Goal: Information Seeking & Learning: Check status

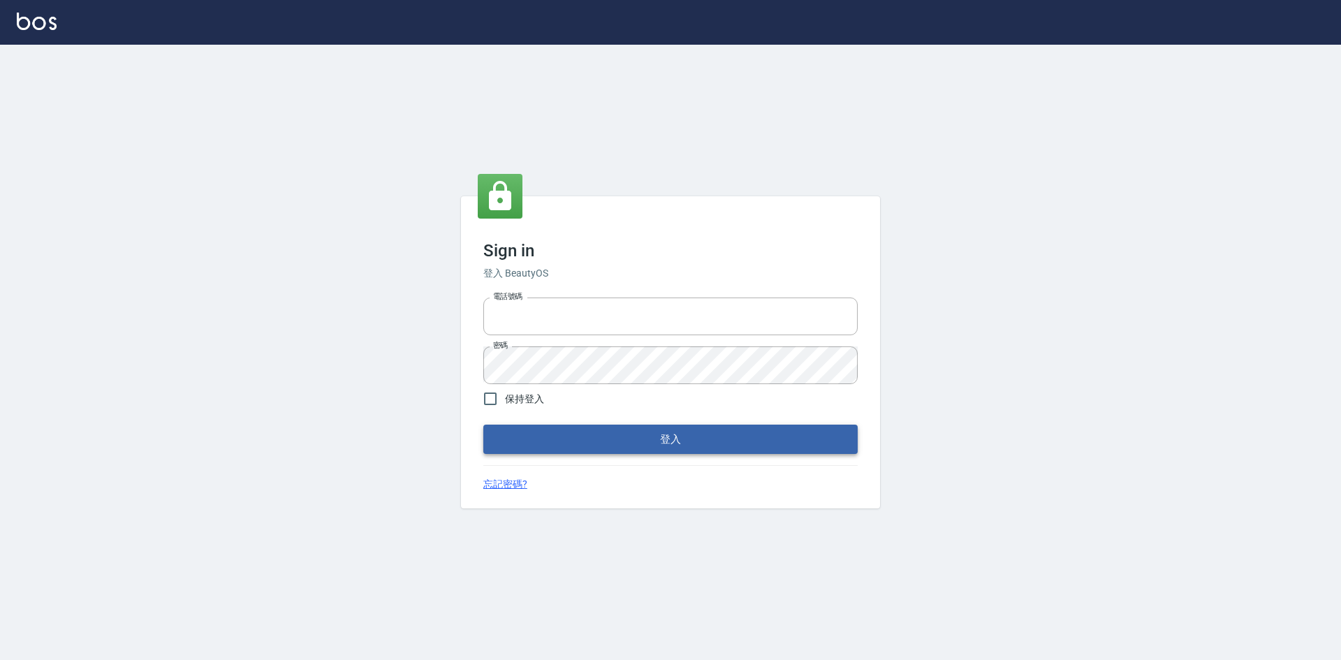
type input "0422211177"
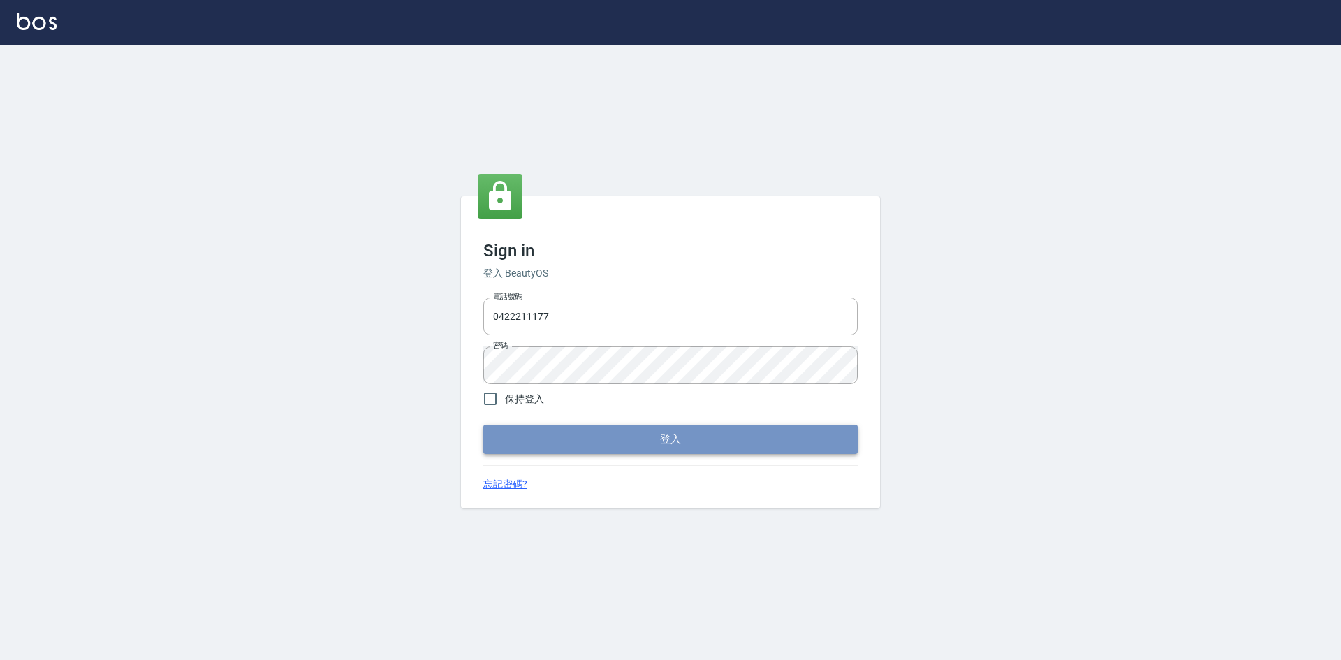
click at [728, 444] on button "登入" at bounding box center [670, 439] width 374 height 29
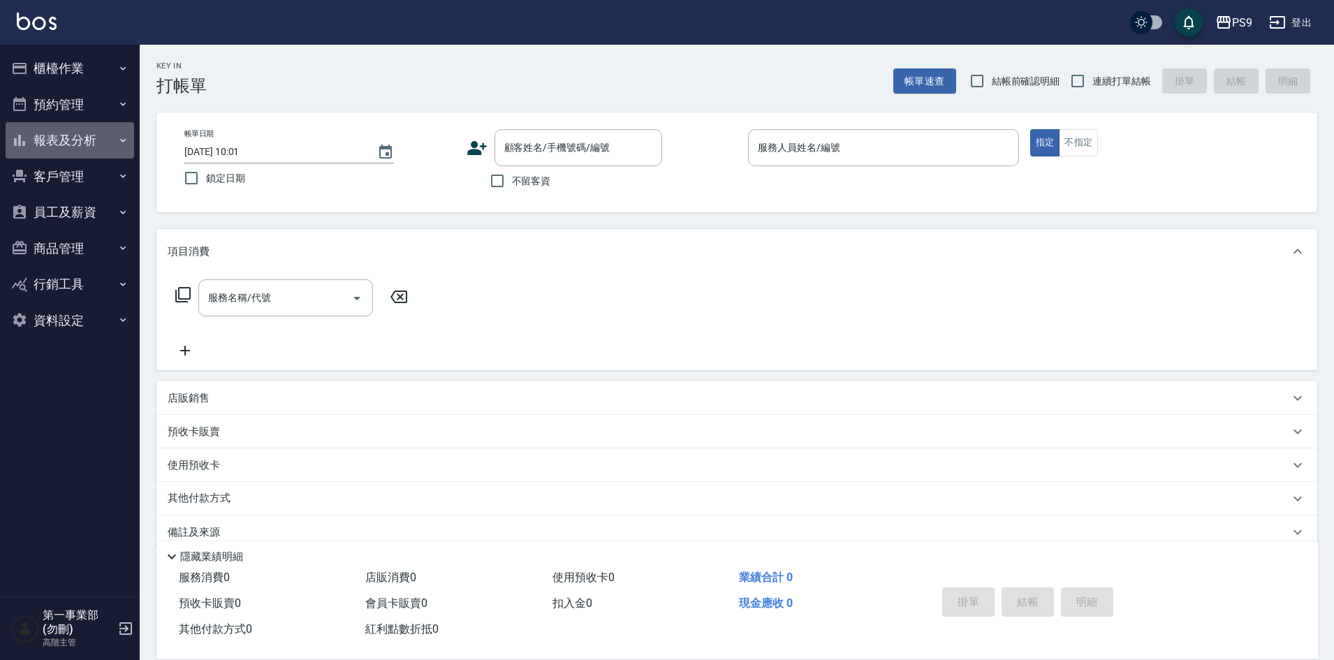
click at [59, 144] on button "報表及分析" at bounding box center [70, 140] width 129 height 36
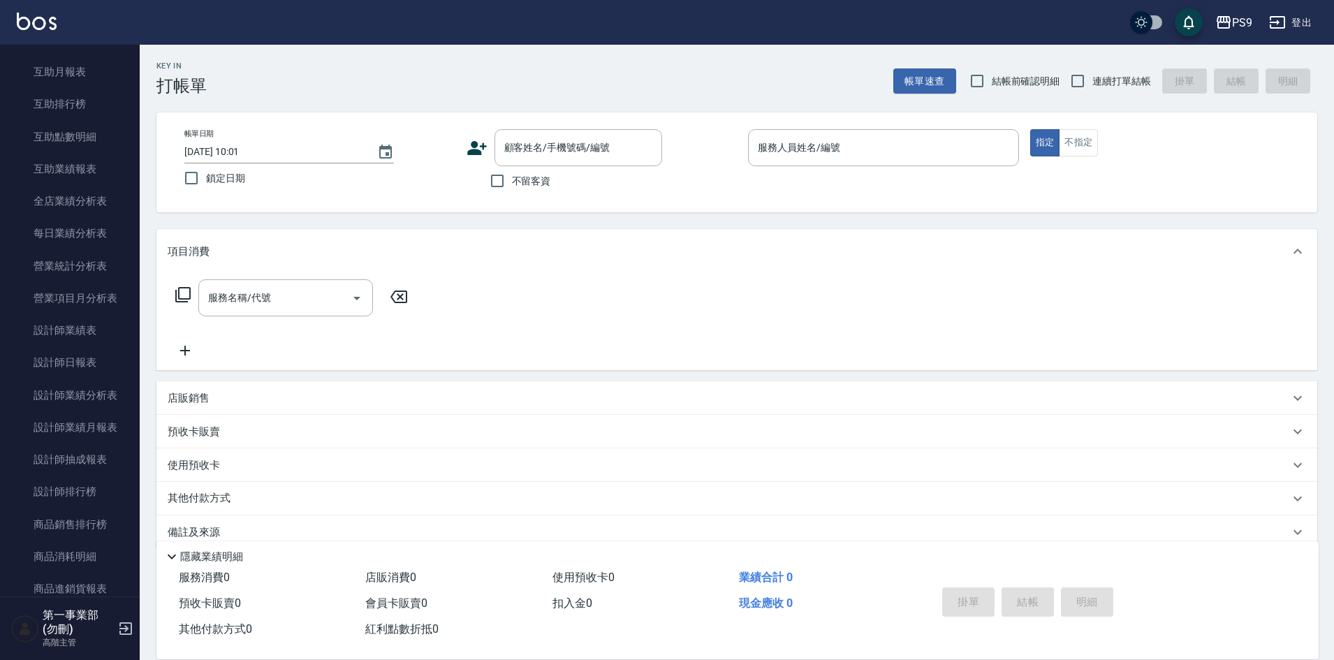
scroll to position [489, 0]
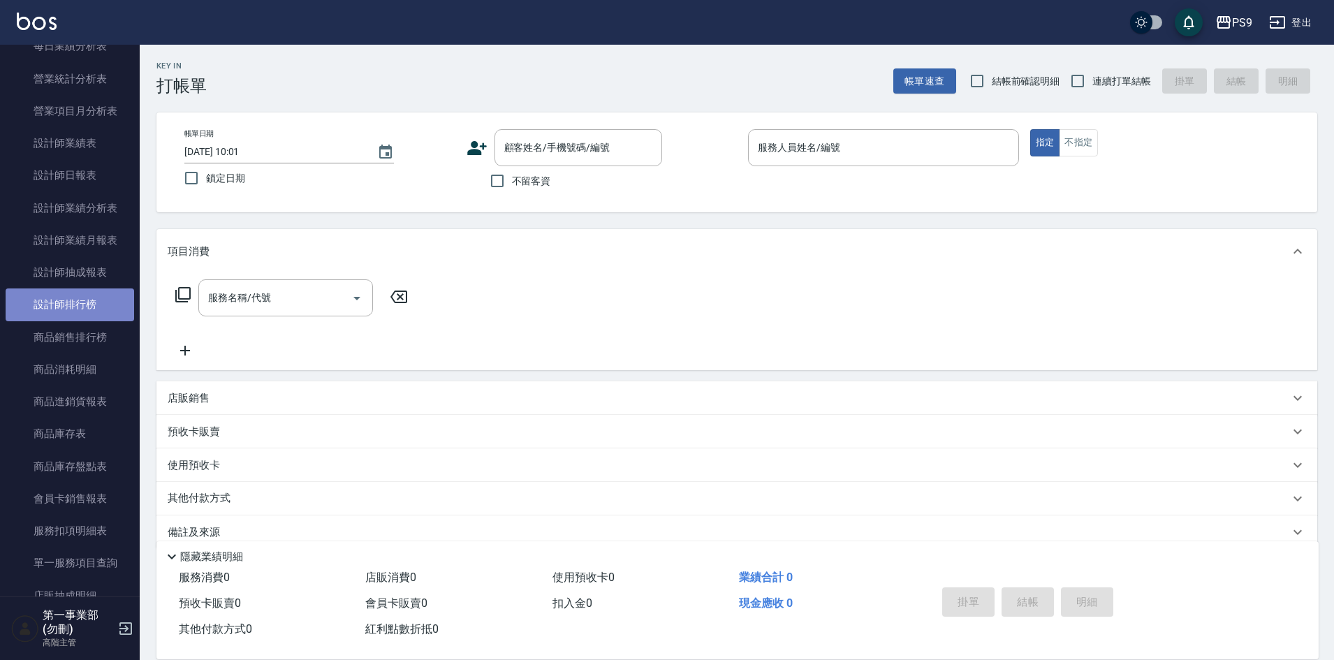
click at [96, 297] on link "設計師排行榜" at bounding box center [70, 304] width 129 height 32
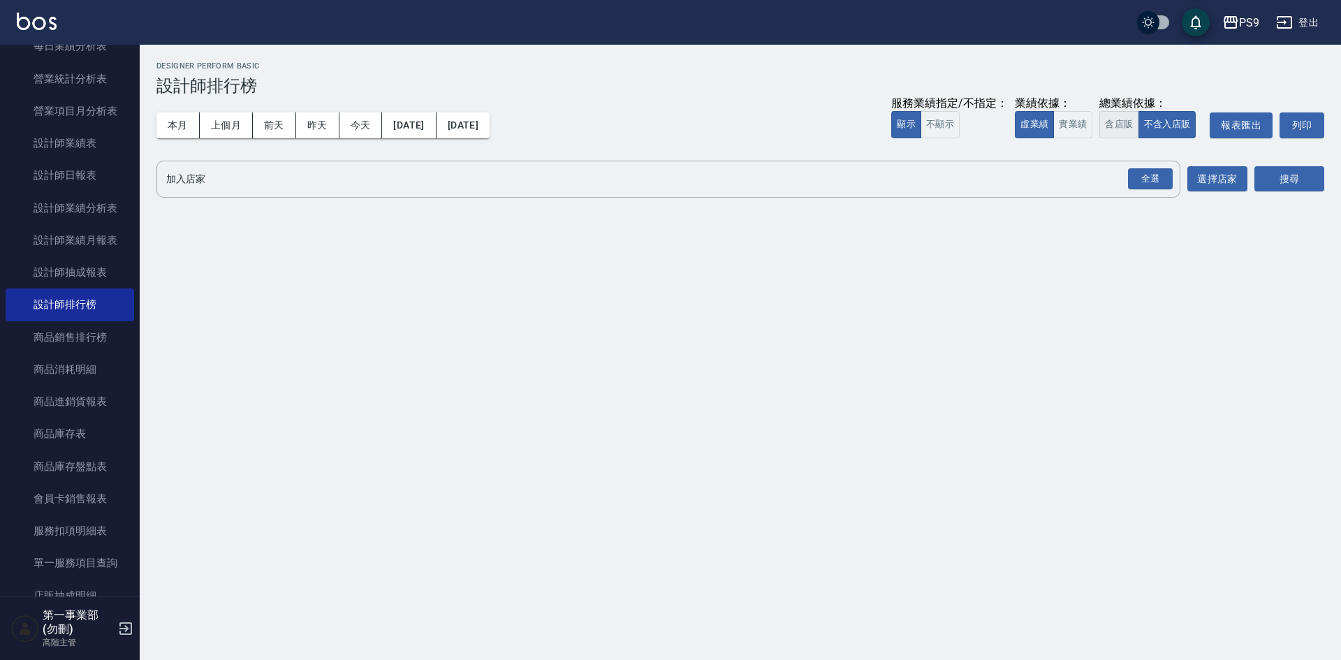
click at [1123, 120] on button "含店販" at bounding box center [1119, 124] width 39 height 27
click at [1152, 182] on div "全選" at bounding box center [1150, 179] width 45 height 22
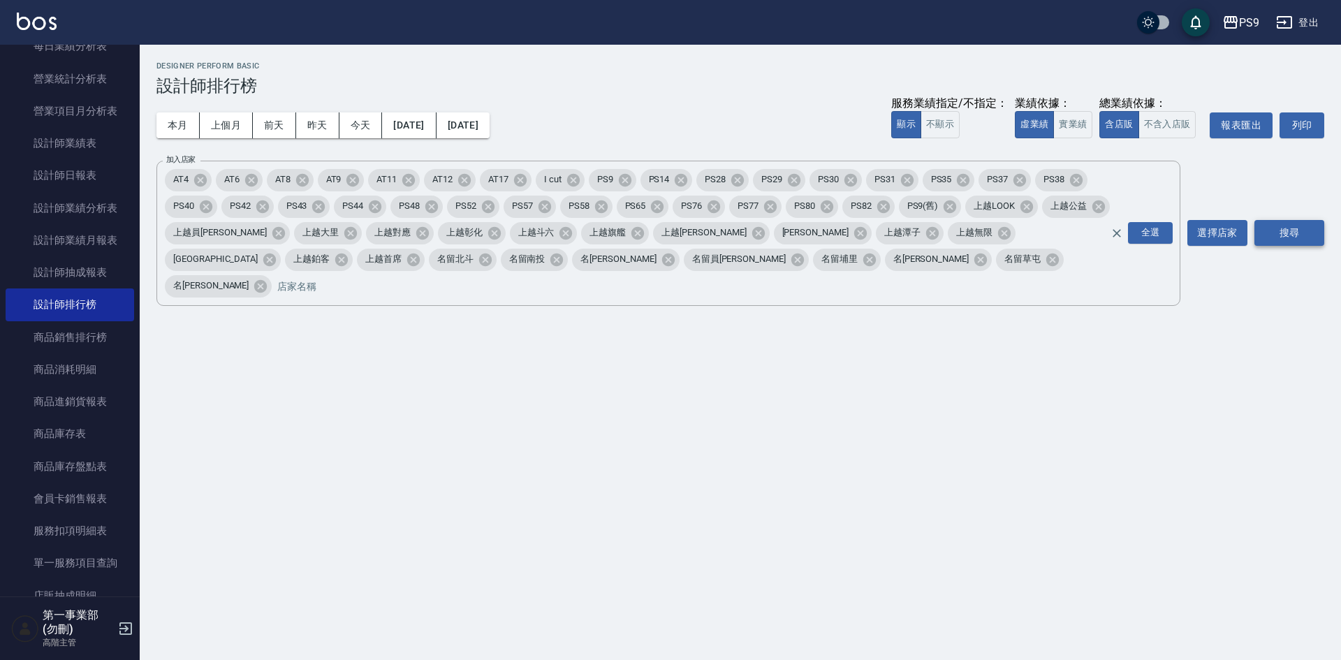
click at [1294, 227] on button "搜尋" at bounding box center [1290, 233] width 70 height 26
